Goal: Transaction & Acquisition: Purchase product/service

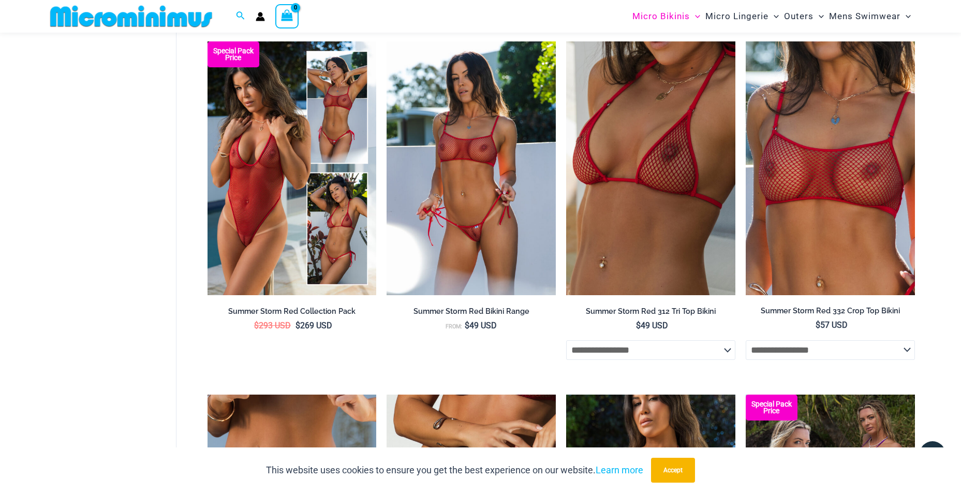
scroll to position [2408, 0]
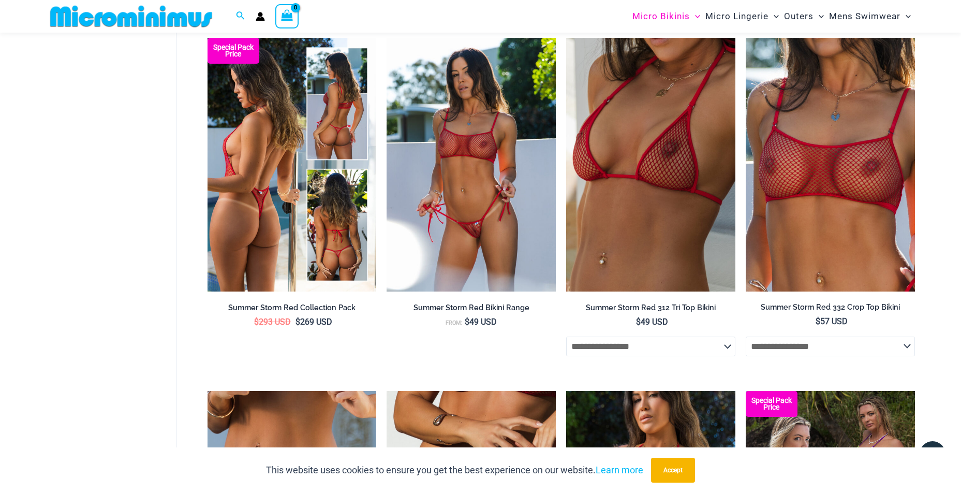
click at [324, 194] on img at bounding box center [292, 165] width 169 height 254
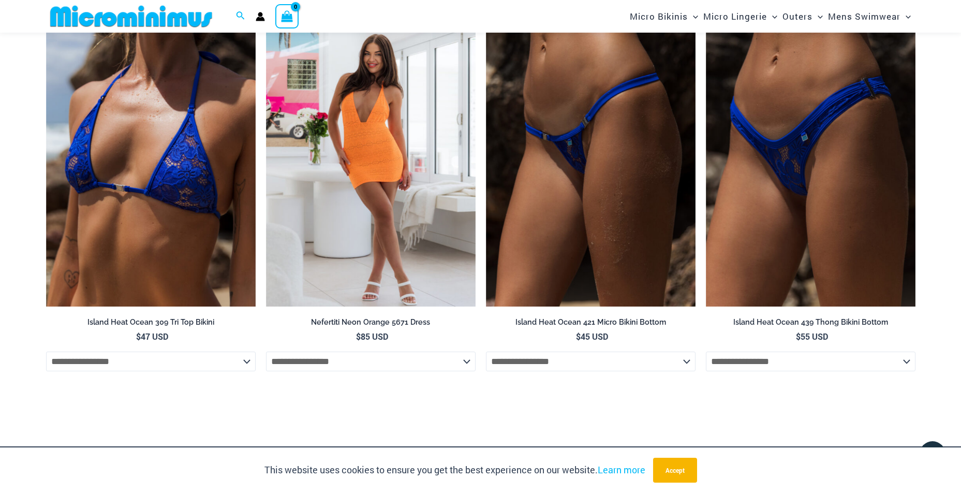
scroll to position [4463, 0]
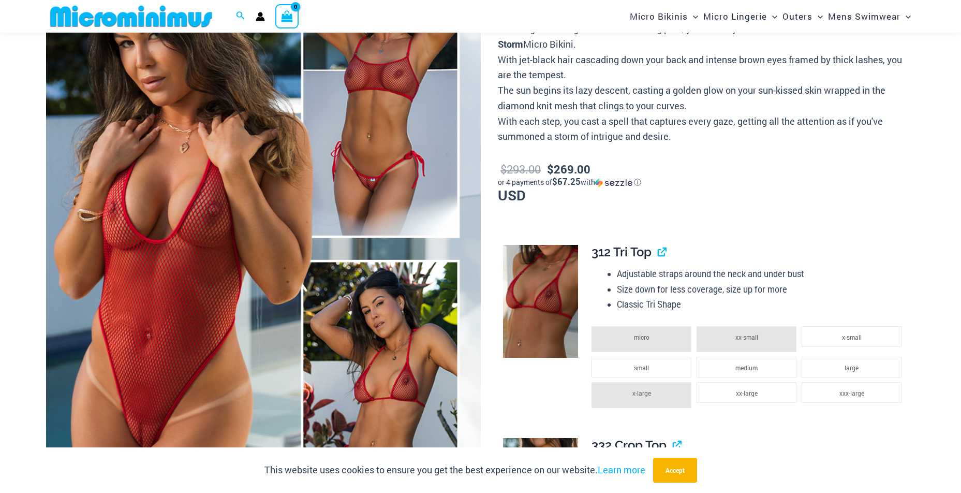
scroll to position [262, 0]
